Goal: Task Accomplishment & Management: Manage account settings

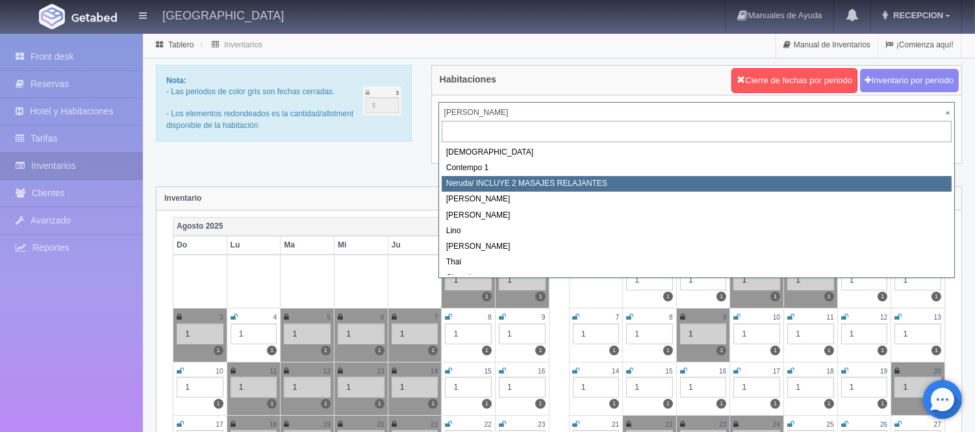
scroll to position [72, 0]
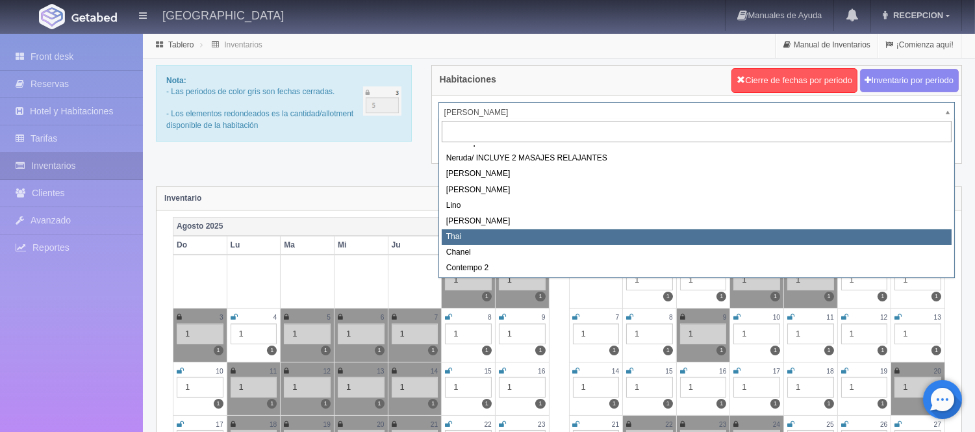
select select "727"
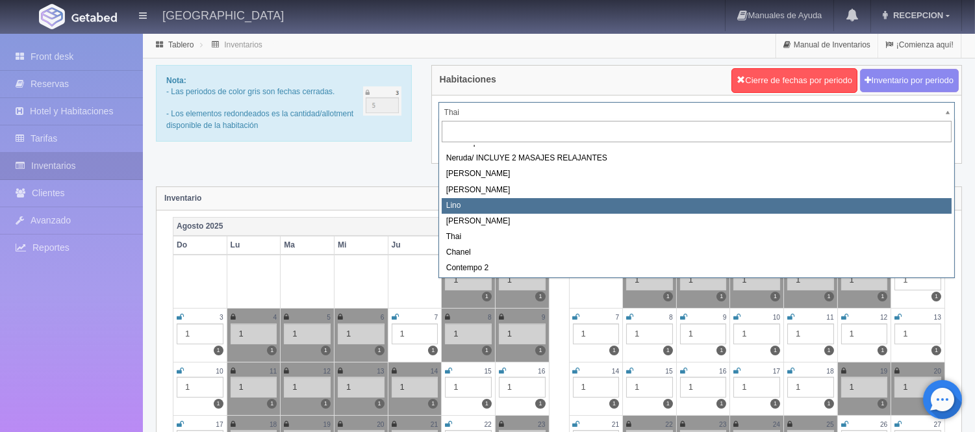
scroll to position [73, 0]
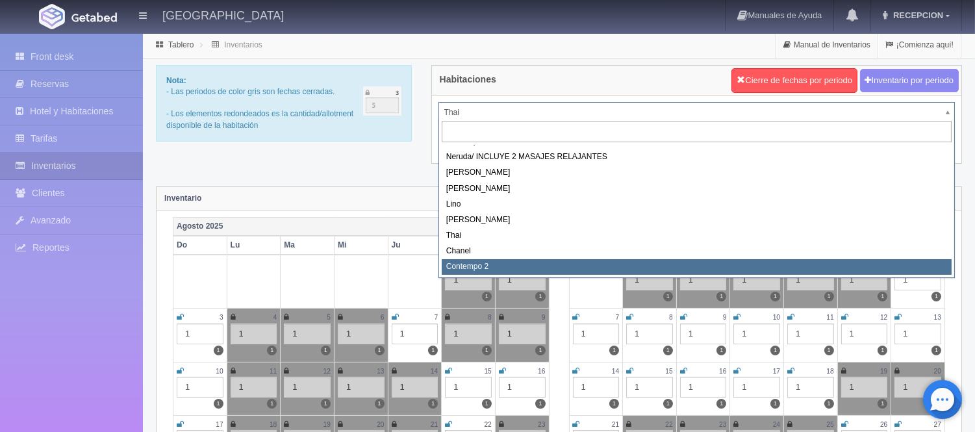
select select "2044"
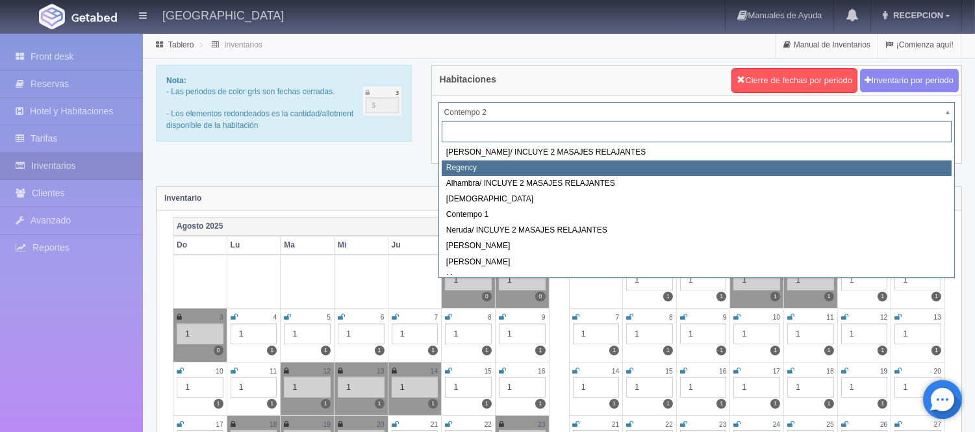
select select "718"
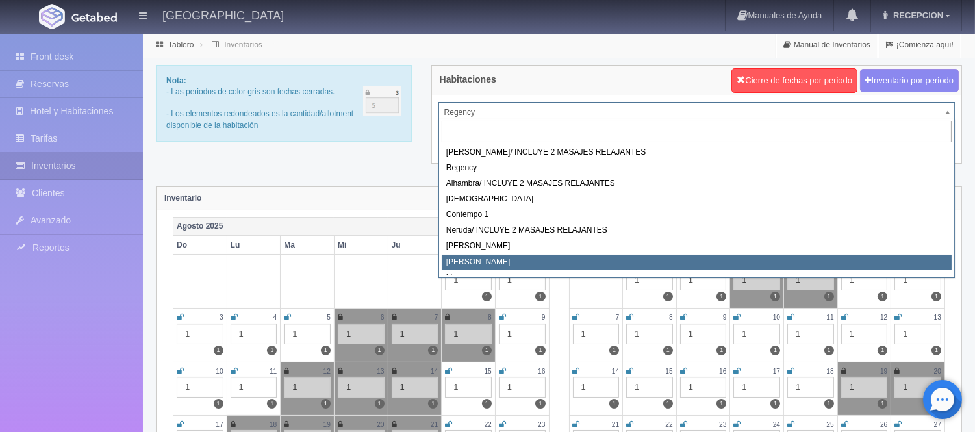
select select "724"
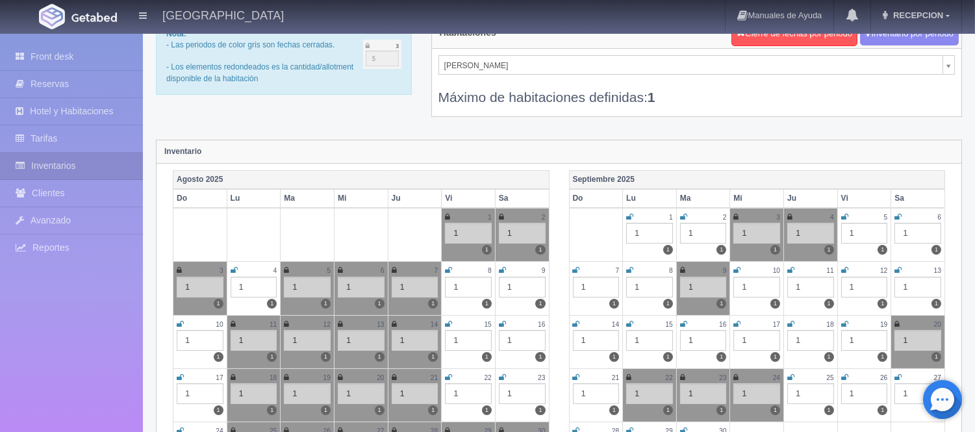
scroll to position [72, 0]
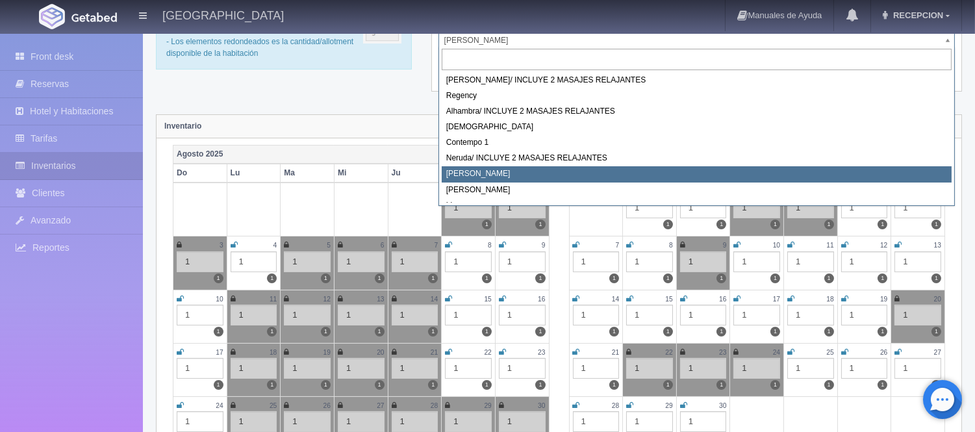
select select "723"
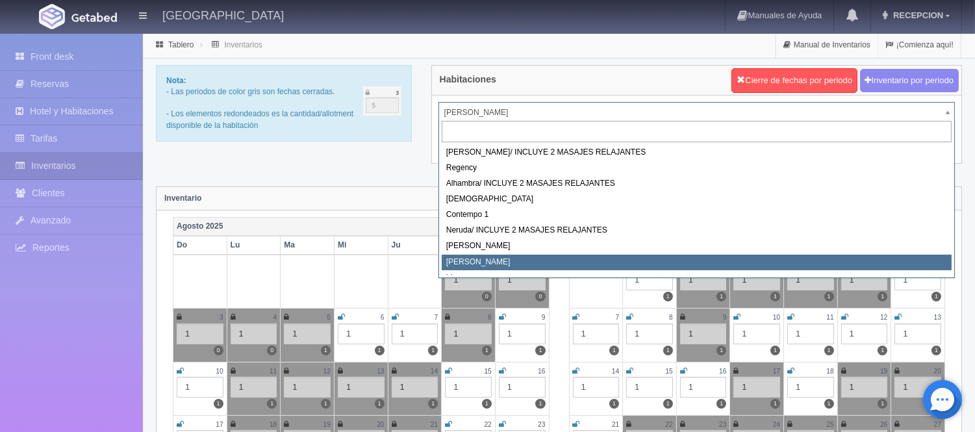
select select "724"
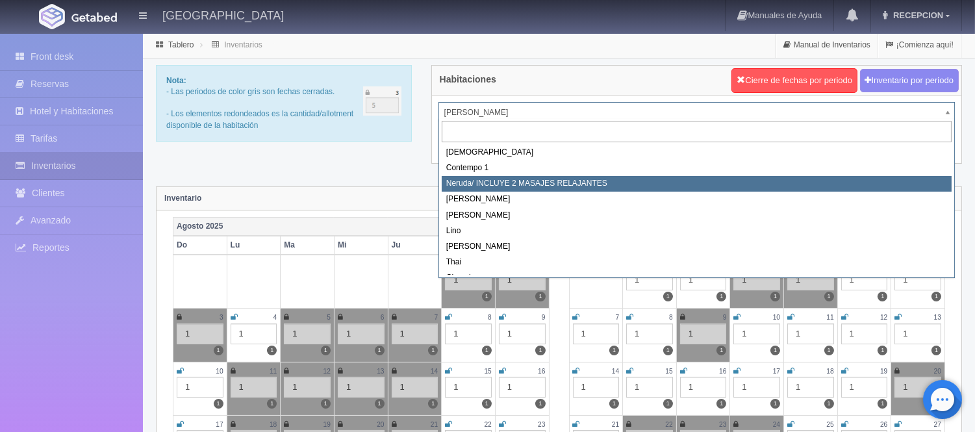
scroll to position [72, 0]
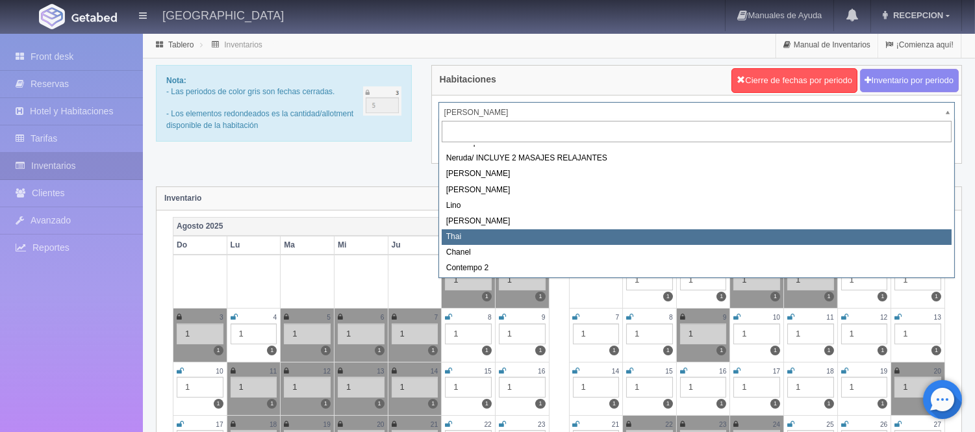
select select "727"
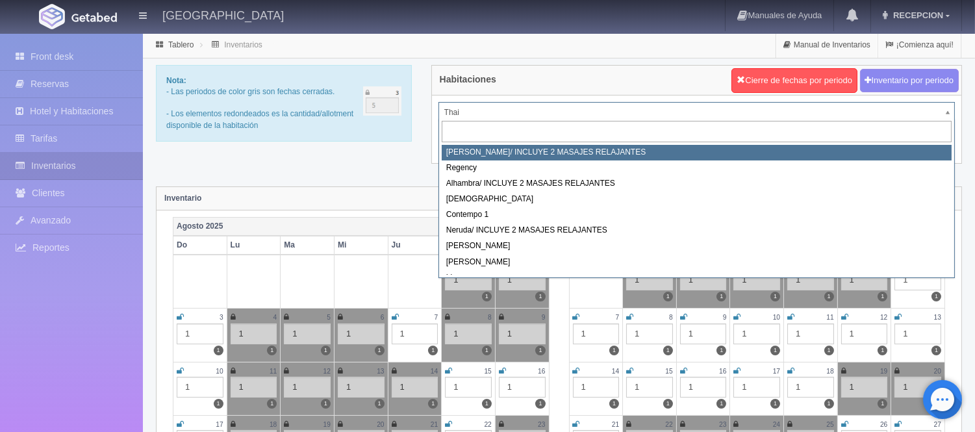
select select "717"
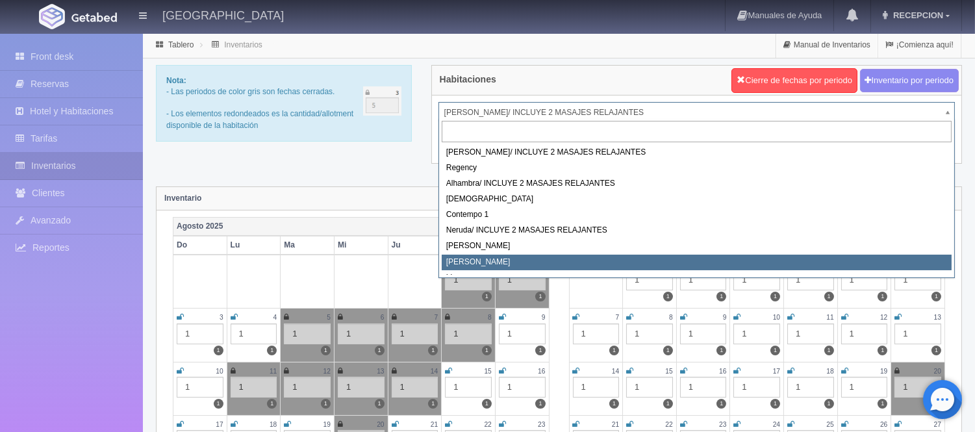
select select "724"
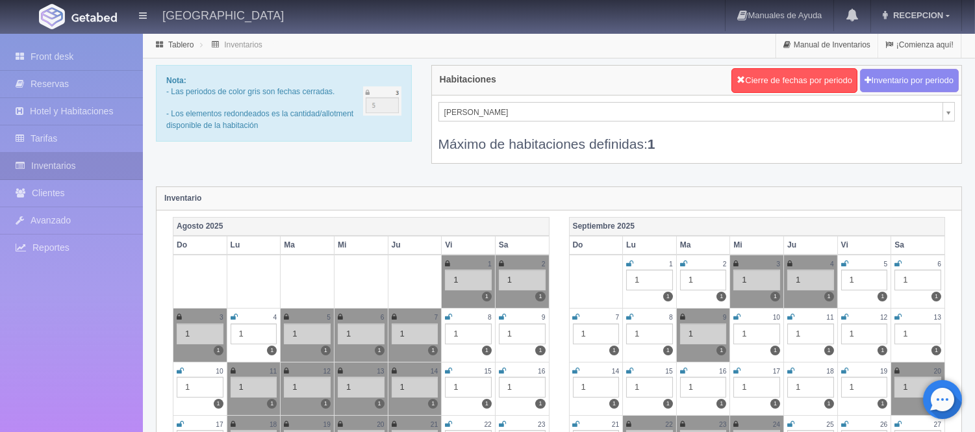
click at [737, 315] on icon at bounding box center [736, 317] width 7 height 8
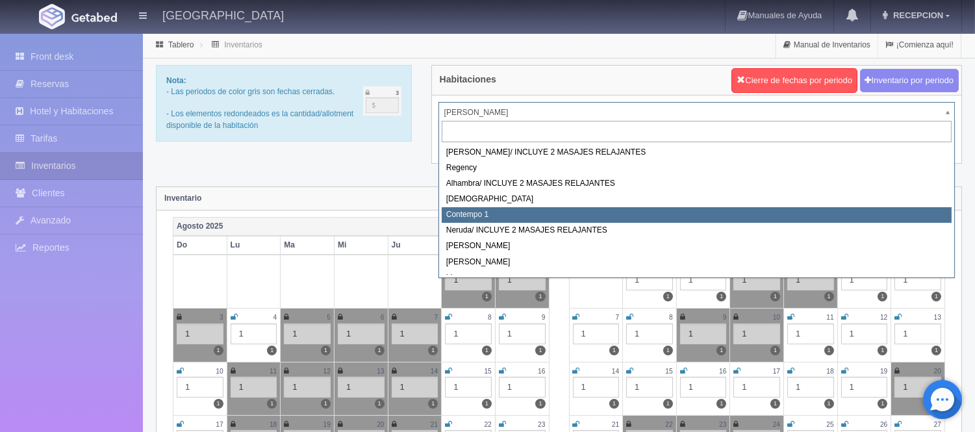
scroll to position [73, 0]
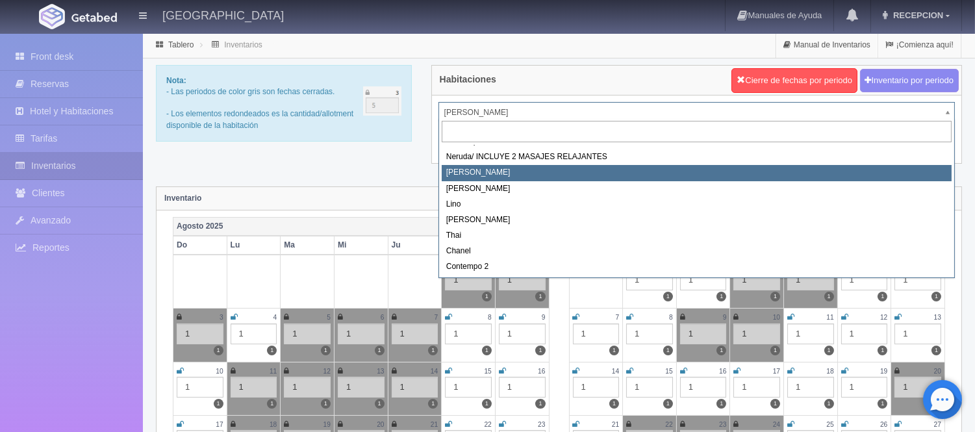
select select "723"
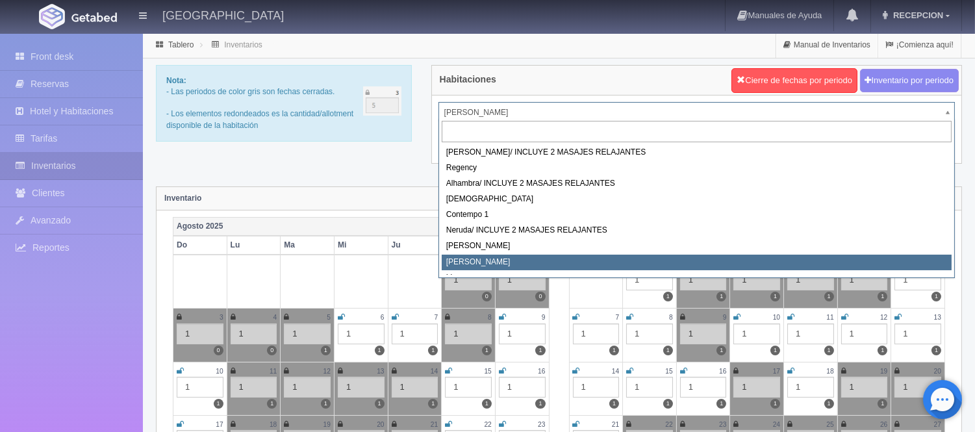
select select "724"
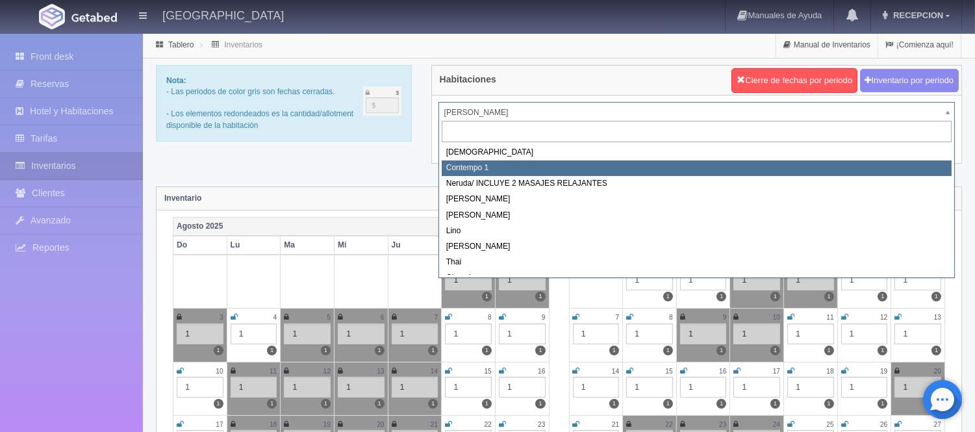
scroll to position [73, 0]
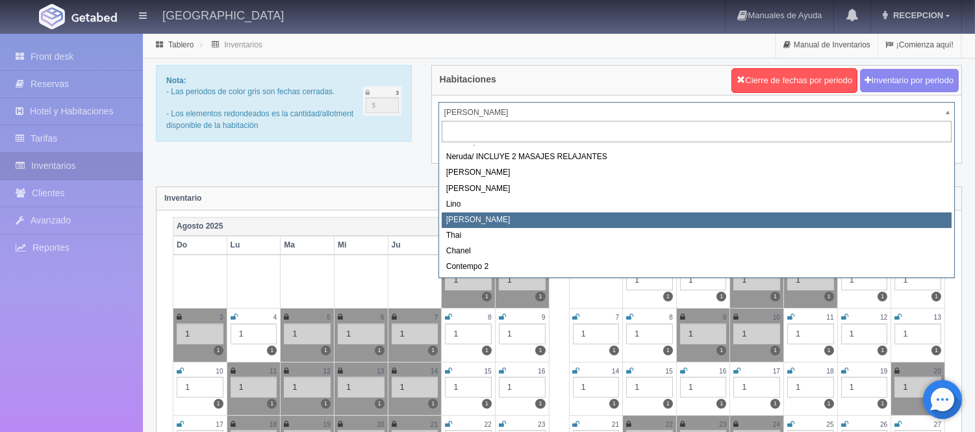
select select "726"
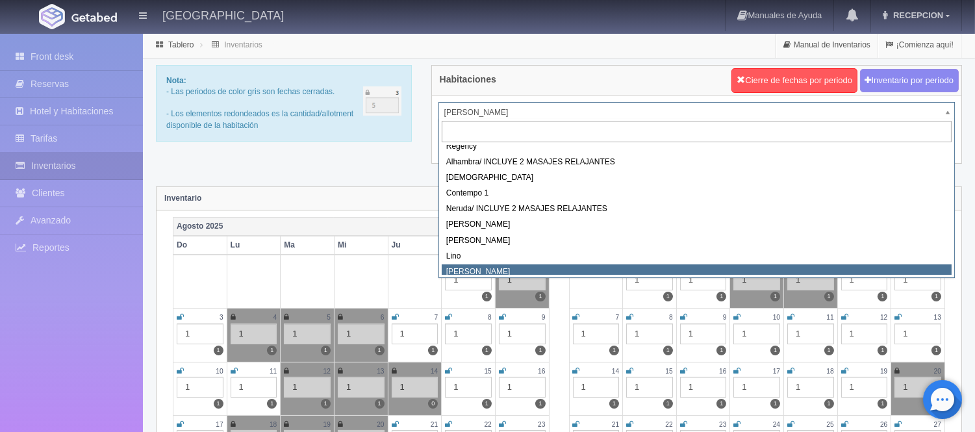
scroll to position [16, 0]
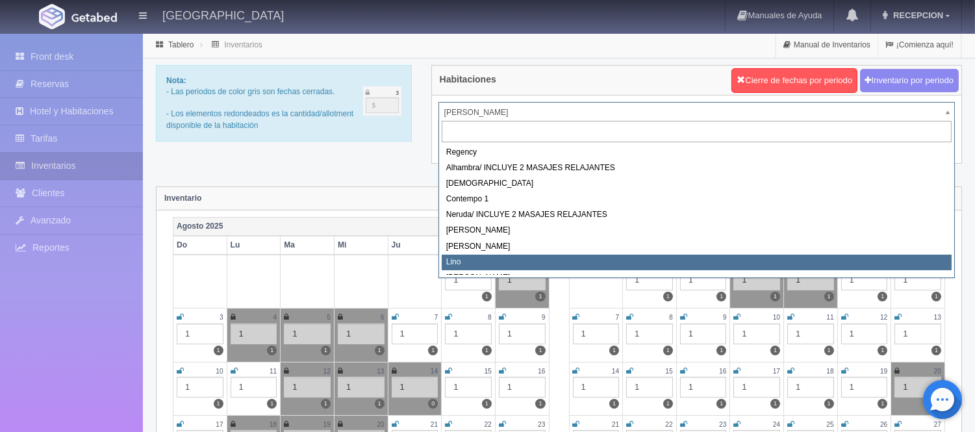
select select "725"
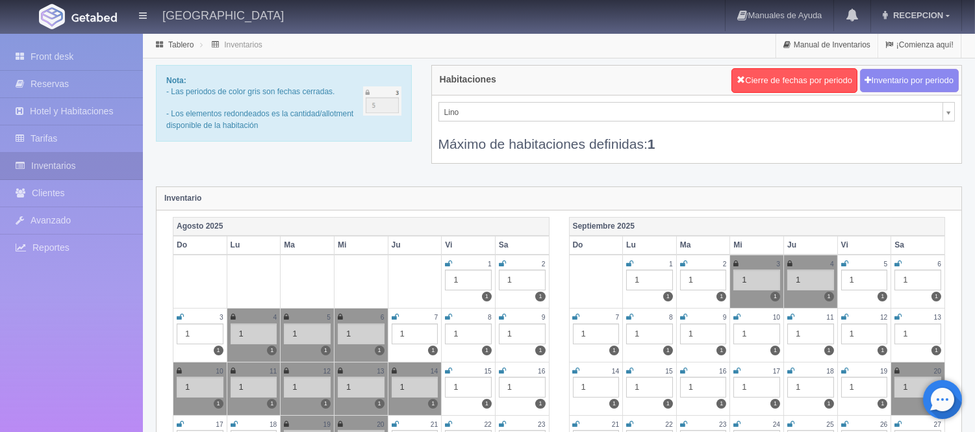
scroll to position [5, 0]
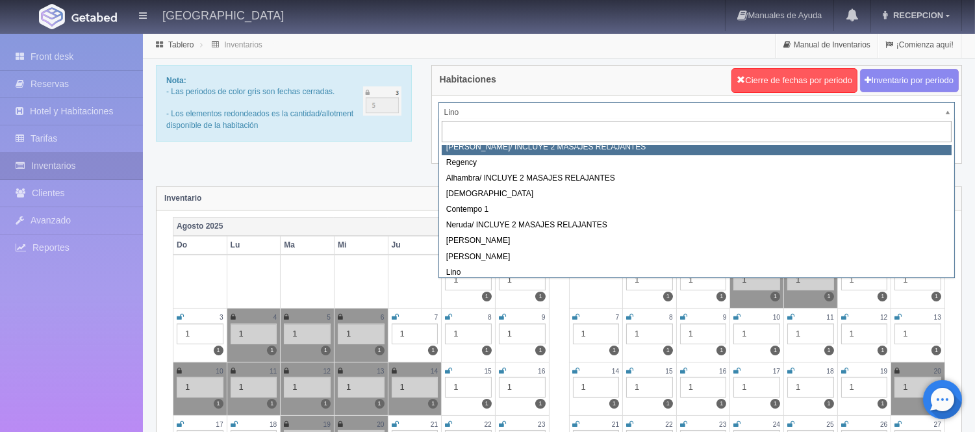
scroll to position [0, 0]
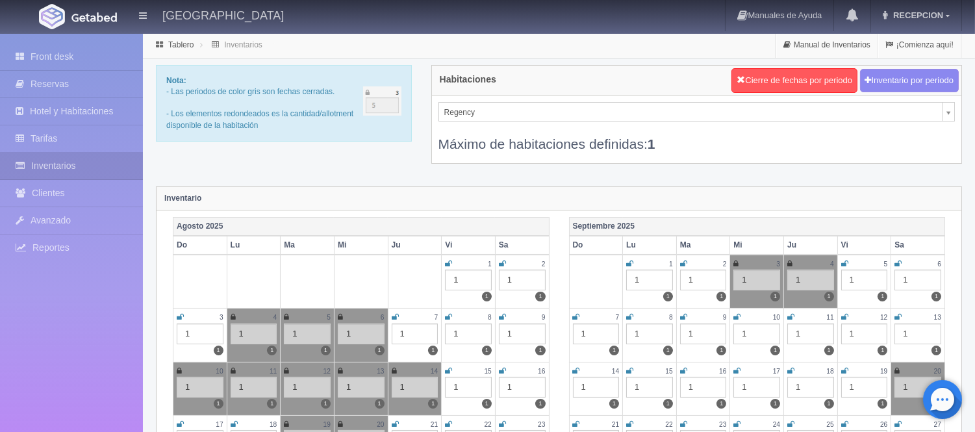
select select "718"
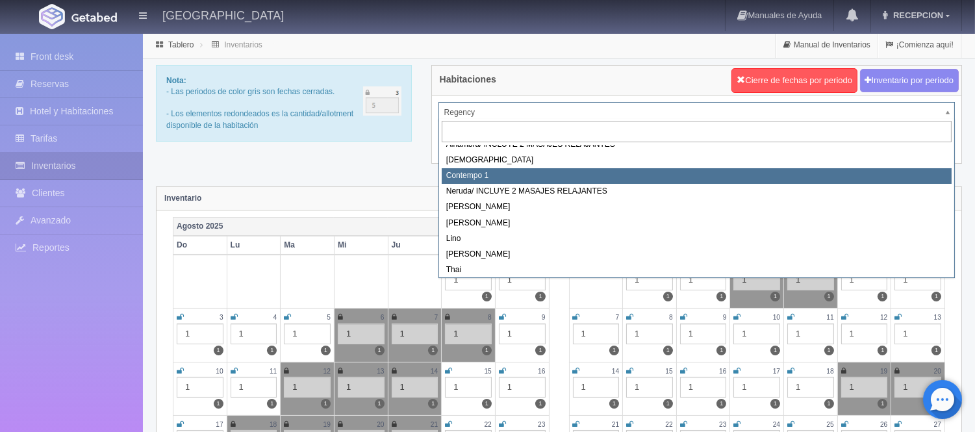
scroll to position [73, 0]
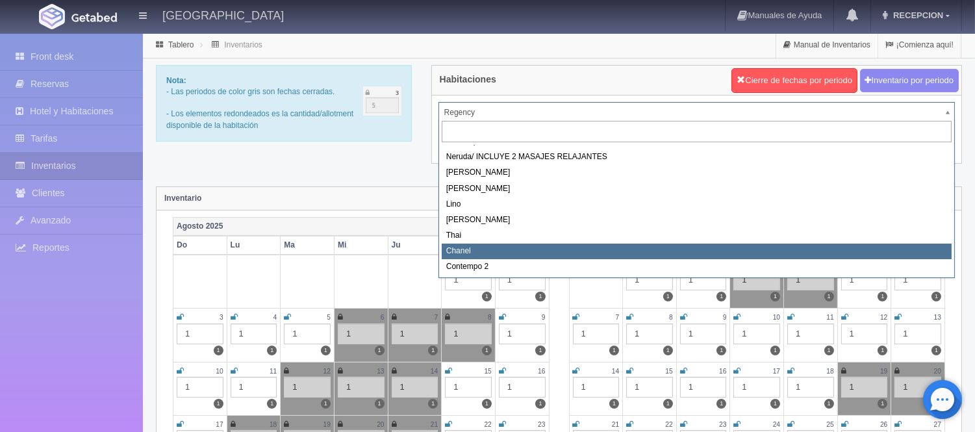
select select "728"
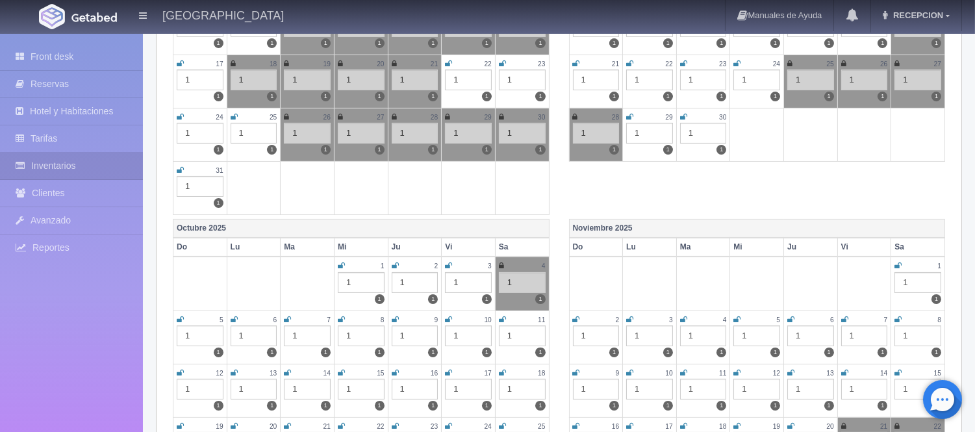
scroll to position [505, 0]
